Goal: Communication & Community: Answer question/provide support

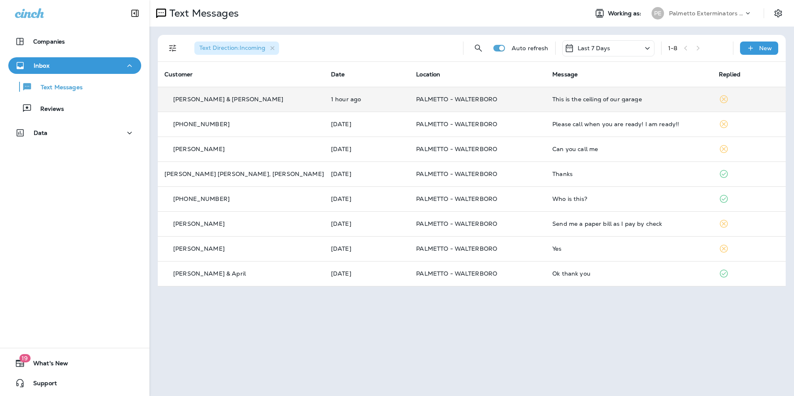
click at [611, 106] on td "This is the ceiling of our garage" at bounding box center [629, 99] width 167 height 25
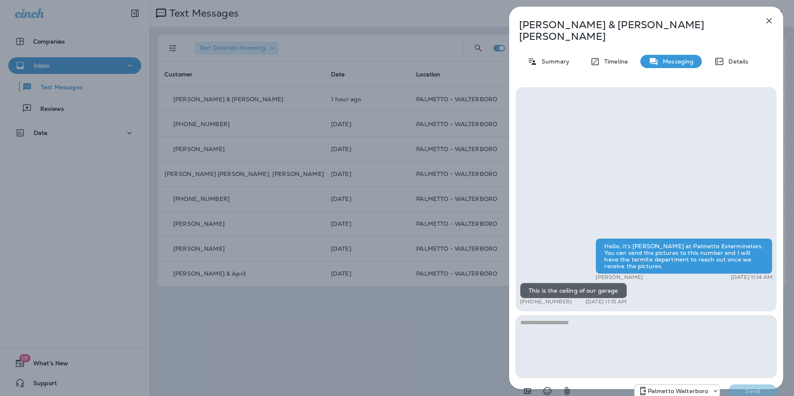
click at [588, 316] on textarea at bounding box center [646, 347] width 261 height 62
type textarea "**********"
click at [740, 387] on p "Send" at bounding box center [752, 390] width 35 height 7
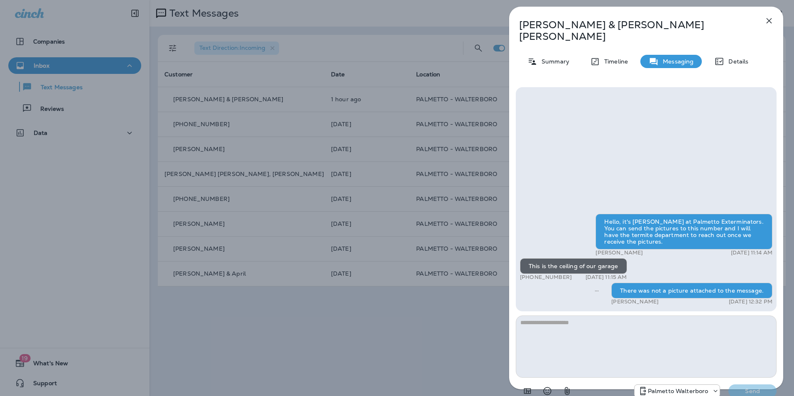
click at [769, 18] on icon "button" at bounding box center [769, 21] width 10 height 10
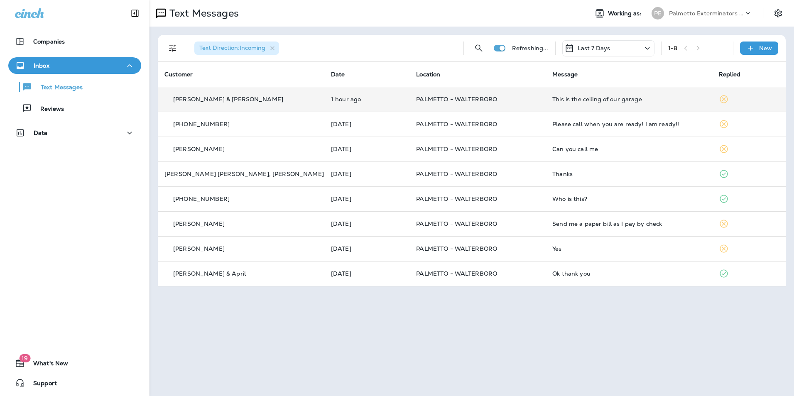
click at [629, 103] on td "This is the ceiling of our garage" at bounding box center [629, 99] width 167 height 25
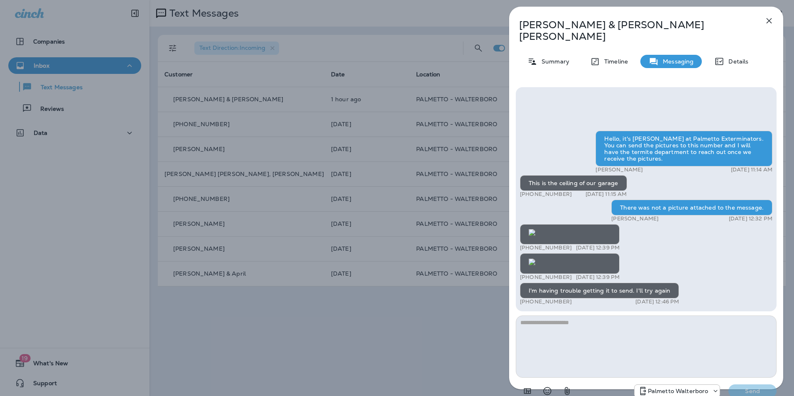
scroll to position [-249, 0]
click at [535, 229] on img at bounding box center [532, 232] width 7 height 7
click at [535, 265] on img at bounding box center [532, 262] width 7 height 7
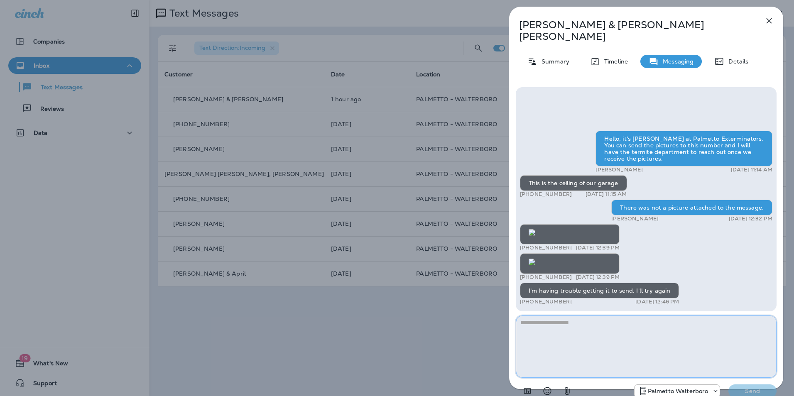
click at [565, 321] on textarea at bounding box center [646, 347] width 261 height 62
type textarea "**********"
click at [747, 387] on p "Send" at bounding box center [752, 390] width 35 height 7
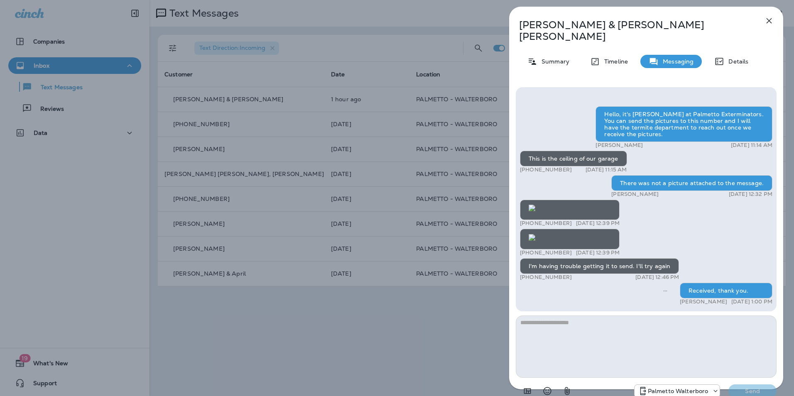
scroll to position [0, 0]
click at [564, 58] on p "Summary" at bounding box center [553, 61] width 32 height 7
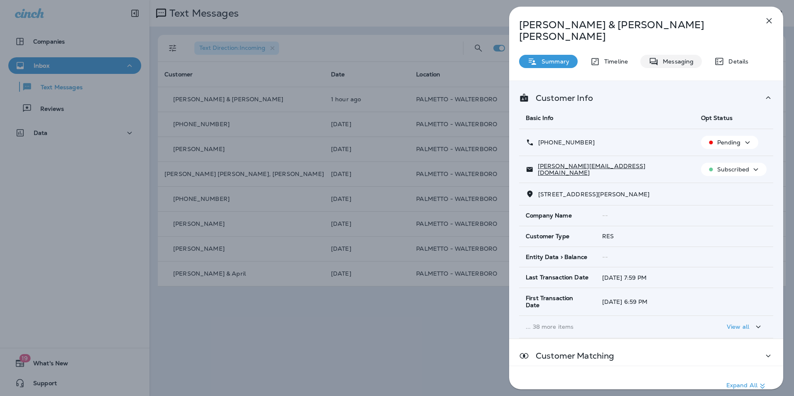
click at [684, 58] on p "Messaging" at bounding box center [676, 61] width 35 height 7
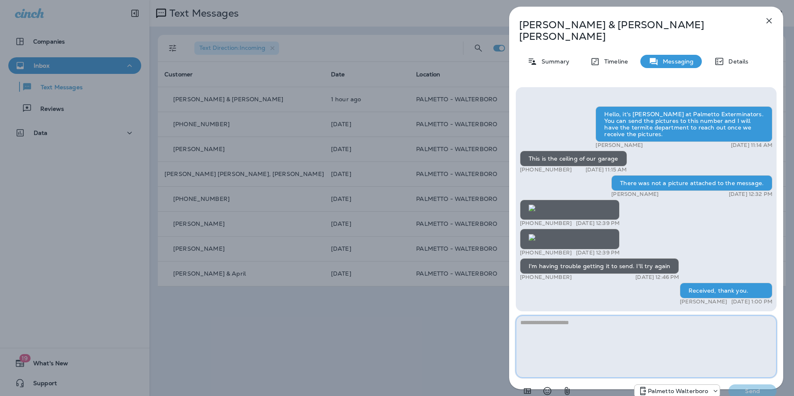
scroll to position [0, 0]
click at [766, 22] on icon "button" at bounding box center [769, 21] width 10 height 10
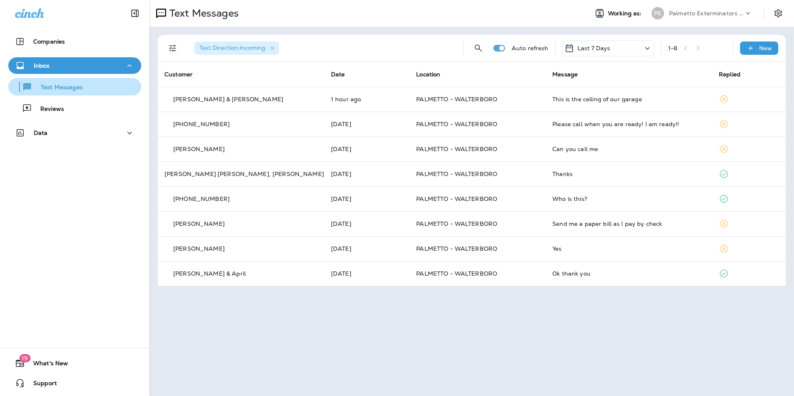
click at [129, 87] on div "Text Messages" at bounding box center [75, 87] width 126 height 12
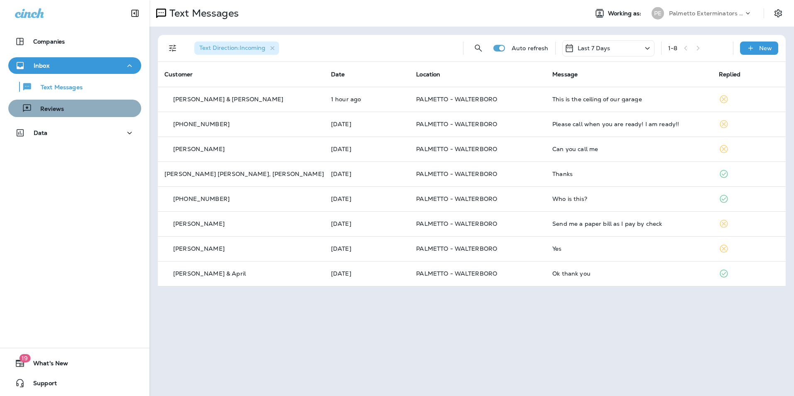
click at [104, 107] on div "Reviews" at bounding box center [75, 108] width 126 height 12
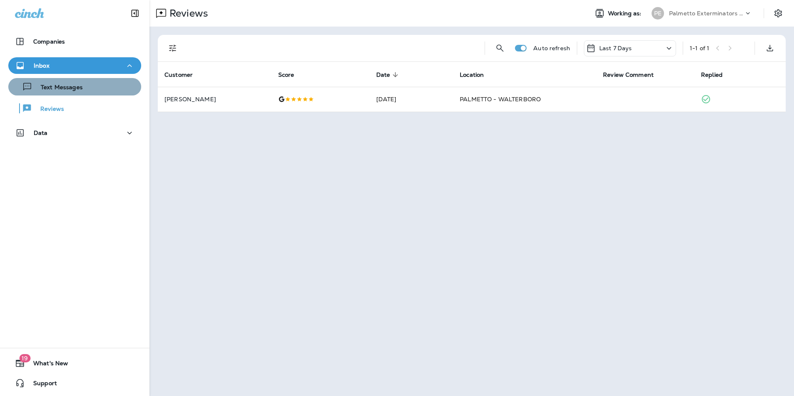
click at [98, 90] on div "Text Messages" at bounding box center [75, 87] width 126 height 12
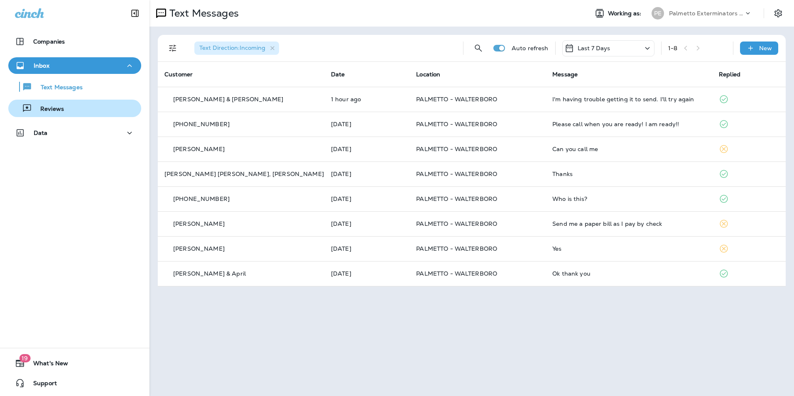
drag, startPoint x: 114, startPoint y: 110, endPoint x: 128, endPoint y: 106, distance: 14.6
click at [114, 110] on div "Reviews" at bounding box center [75, 108] width 126 height 12
